Goal: Information Seeking & Learning: Learn about a topic

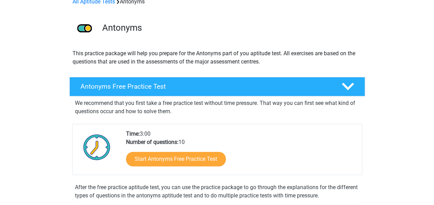
scroll to position [37, 0]
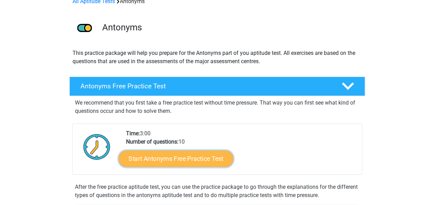
click at [200, 159] on link "Start Antonyms Free Practice Test" at bounding box center [175, 158] width 115 height 17
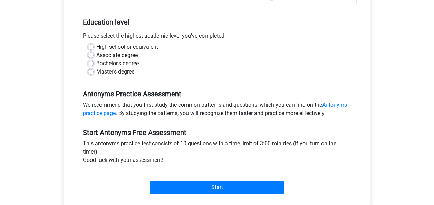
scroll to position [131, 0]
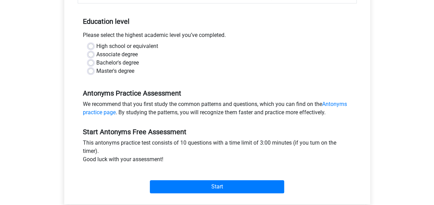
click at [106, 45] on label "High school or equivalent" at bounding box center [127, 46] width 62 height 8
click at [94, 45] on input "High school or equivalent" at bounding box center [91, 45] width 6 height 7
radio input "true"
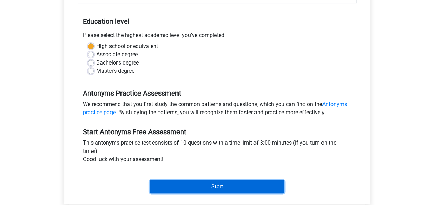
click at [189, 183] on input "Start" at bounding box center [217, 186] width 134 height 13
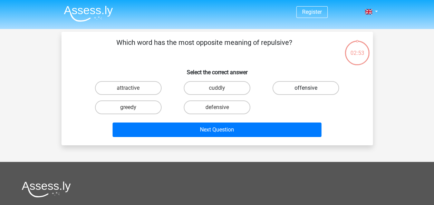
click at [306, 88] on label "offensive" at bounding box center [305, 88] width 67 height 14
click at [306, 88] on input "offensive" at bounding box center [308, 90] width 4 height 4
radio input "true"
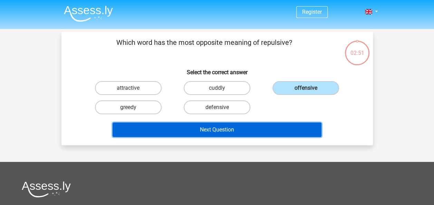
click at [288, 126] on button "Next Question" at bounding box center [217, 130] width 209 height 14
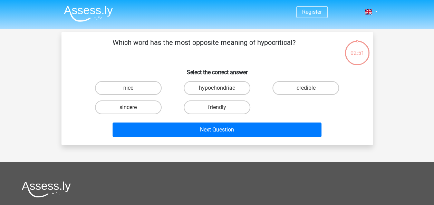
scroll to position [32, 0]
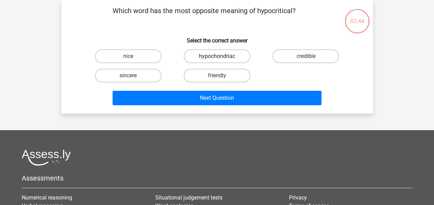
click at [223, 59] on label "hypochondriac" at bounding box center [217, 56] width 67 height 14
click at [221, 59] on input "hypochondriac" at bounding box center [219, 58] width 4 height 4
radio input "true"
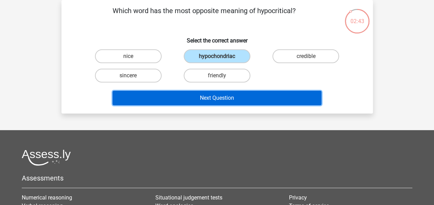
click at [226, 98] on button "Next Question" at bounding box center [217, 98] width 209 height 14
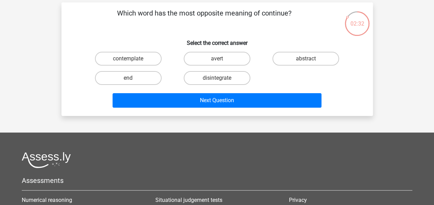
scroll to position [4, 0]
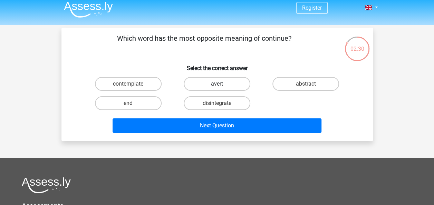
click at [234, 86] on label "avert" at bounding box center [217, 84] width 67 height 14
click at [221, 86] on input "avert" at bounding box center [219, 86] width 4 height 4
radio input "true"
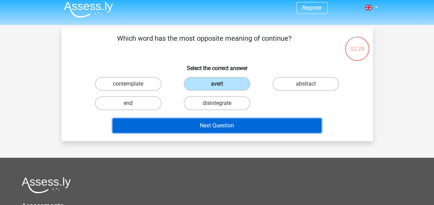
click at [233, 126] on button "Next Question" at bounding box center [217, 125] width 209 height 14
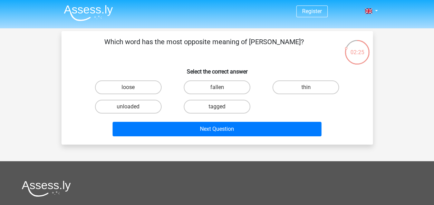
scroll to position [0, 0]
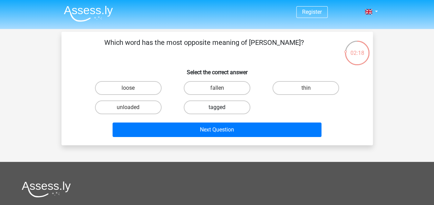
click at [242, 104] on label "tagged" at bounding box center [217, 107] width 67 height 14
click at [221, 107] on input "tagged" at bounding box center [219, 109] width 4 height 4
radio input "true"
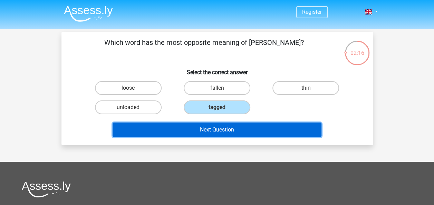
click at [248, 134] on button "Next Question" at bounding box center [217, 130] width 209 height 14
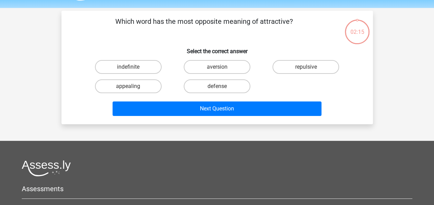
scroll to position [32, 0]
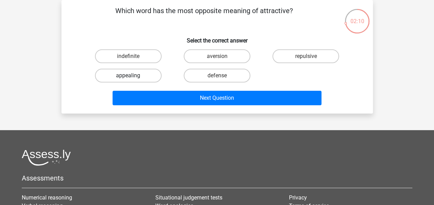
click at [149, 74] on label "appealing" at bounding box center [128, 76] width 67 height 14
click at [133, 76] on input "appealing" at bounding box center [130, 78] width 4 height 4
radio input "true"
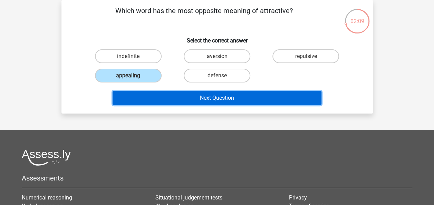
click at [164, 102] on button "Next Question" at bounding box center [217, 98] width 209 height 14
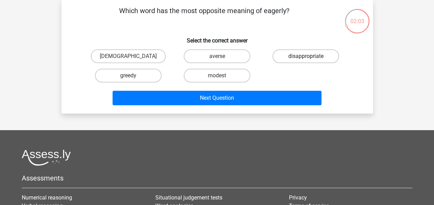
click at [293, 63] on label "disappropriate" at bounding box center [305, 56] width 67 height 14
click at [306, 61] on input "disappropriate" at bounding box center [308, 58] width 4 height 4
radio input "true"
click at [269, 80] on div "apostate averse disappropriate greedy modest" at bounding box center [217, 66] width 266 height 39
click at [146, 76] on label "greedy" at bounding box center [128, 76] width 67 height 14
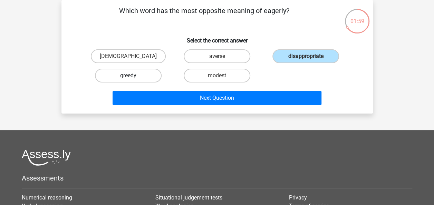
click at [133, 76] on input "greedy" at bounding box center [130, 78] width 4 height 4
radio input "true"
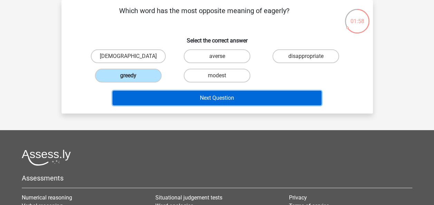
click at [171, 102] on button "Next Question" at bounding box center [217, 98] width 209 height 14
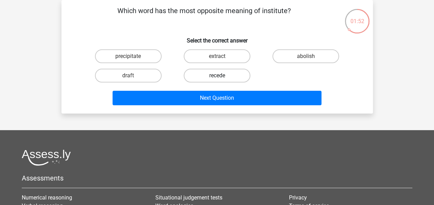
click at [222, 75] on label "recede" at bounding box center [217, 76] width 67 height 14
click at [221, 76] on input "recede" at bounding box center [219, 78] width 4 height 4
radio input "true"
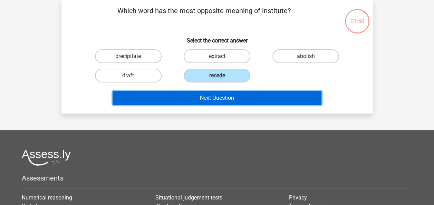
click at [221, 95] on button "Next Question" at bounding box center [217, 98] width 209 height 14
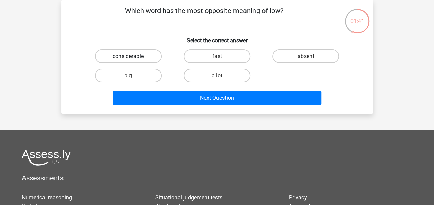
click at [137, 53] on label "considerable" at bounding box center [128, 56] width 67 height 14
click at [133, 56] on input "considerable" at bounding box center [130, 58] width 4 height 4
radio input "true"
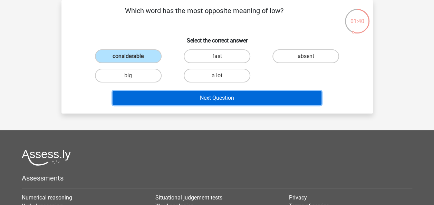
click at [169, 97] on button "Next Question" at bounding box center [217, 98] width 209 height 14
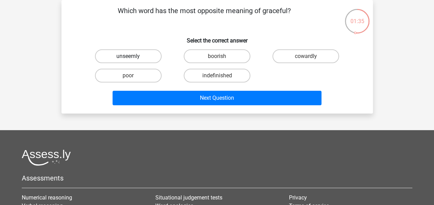
click at [149, 57] on label "unseemly" at bounding box center [128, 56] width 67 height 14
click at [133, 57] on input "unseemly" at bounding box center [130, 58] width 4 height 4
radio input "true"
drag, startPoint x: 288, startPoint y: 55, endPoint x: 142, endPoint y: 79, distance: 148.4
click at [142, 79] on div "unseemly boorish cowardly poor indefinished" at bounding box center [217, 66] width 266 height 39
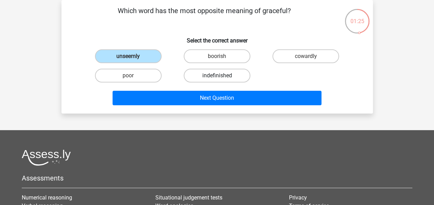
click at [196, 73] on label "indefinished" at bounding box center [217, 76] width 67 height 14
click at [217, 76] on input "indefinished" at bounding box center [219, 78] width 4 height 4
radio input "true"
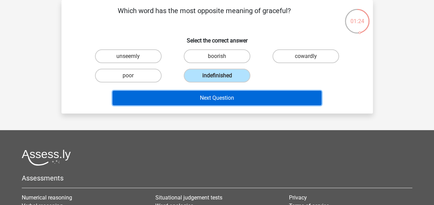
click at [198, 101] on button "Next Question" at bounding box center [217, 98] width 209 height 14
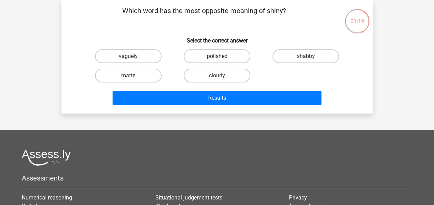
click at [222, 59] on label "polished" at bounding box center [217, 56] width 67 height 14
click at [221, 59] on input "polished" at bounding box center [219, 58] width 4 height 4
radio input "true"
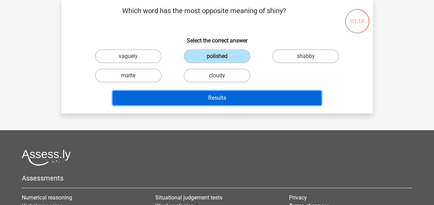
click at [222, 98] on button "Results" at bounding box center [217, 98] width 209 height 14
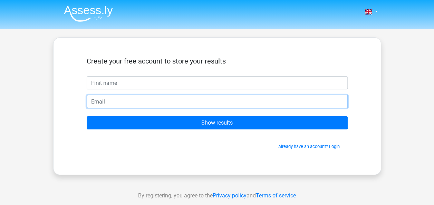
drag, startPoint x: 0, startPoint y: 0, endPoint x: 222, endPoint y: 98, distance: 242.6
click at [222, 98] on input "email" at bounding box center [217, 101] width 261 height 13
